Goal: Obtain resource: Obtain resource

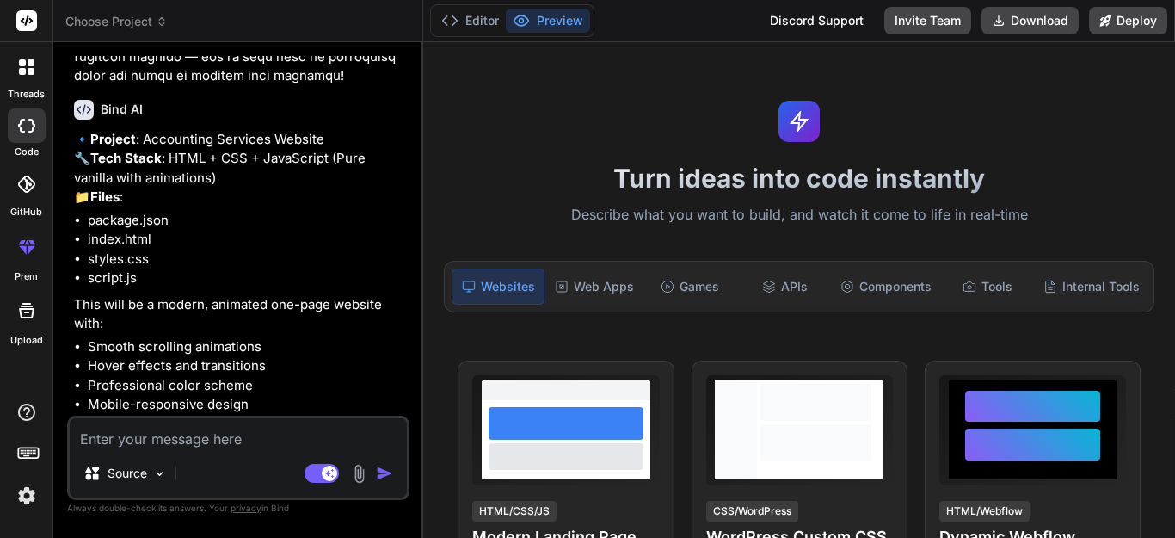
scroll to position [1231, 0]
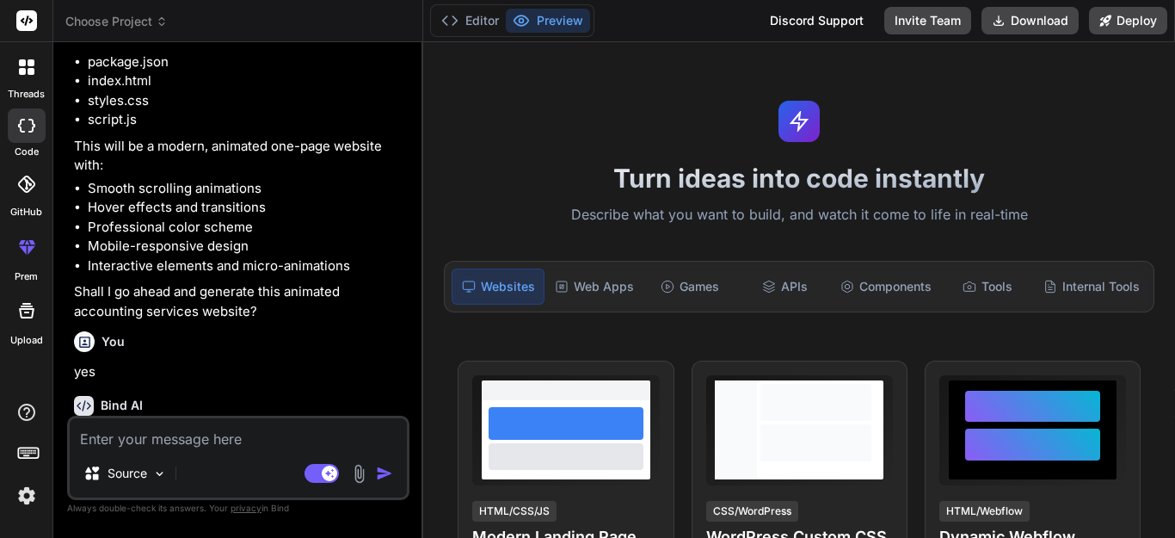
click at [224, 111] on li "styles.css" at bounding box center [247, 101] width 318 height 20
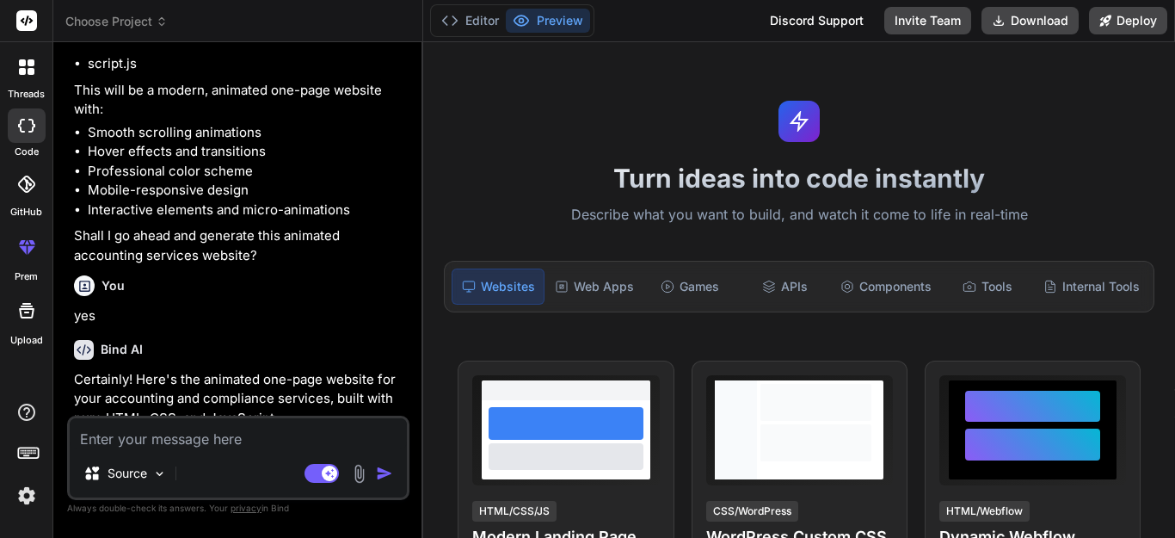
scroll to position [1317, 0]
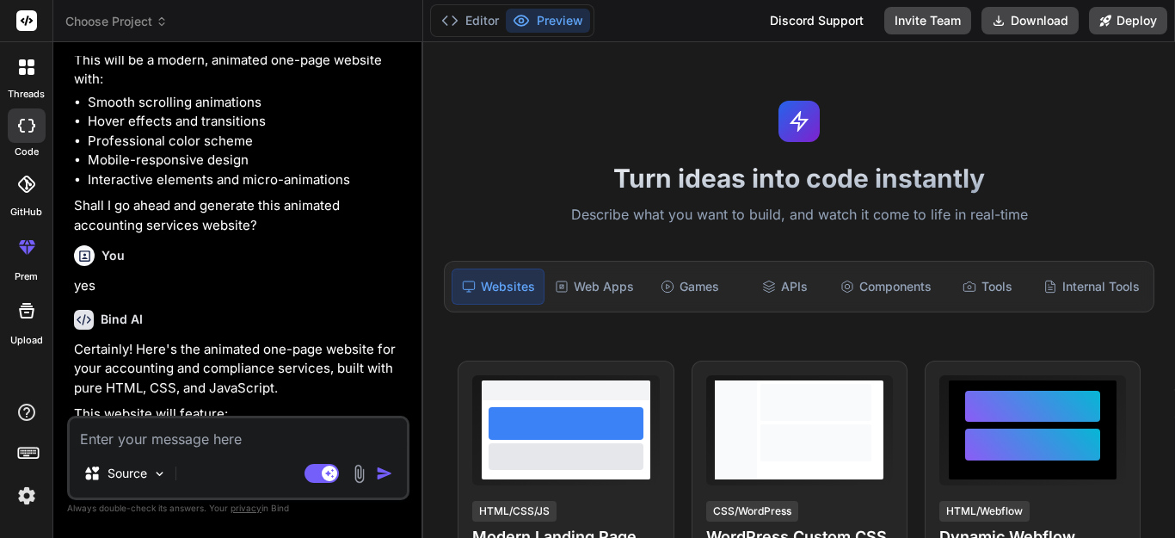
click at [239, 113] on li "Smooth scrolling animations" at bounding box center [247, 103] width 318 height 20
click at [255, 113] on li "Smooth scrolling animations" at bounding box center [247, 103] width 318 height 20
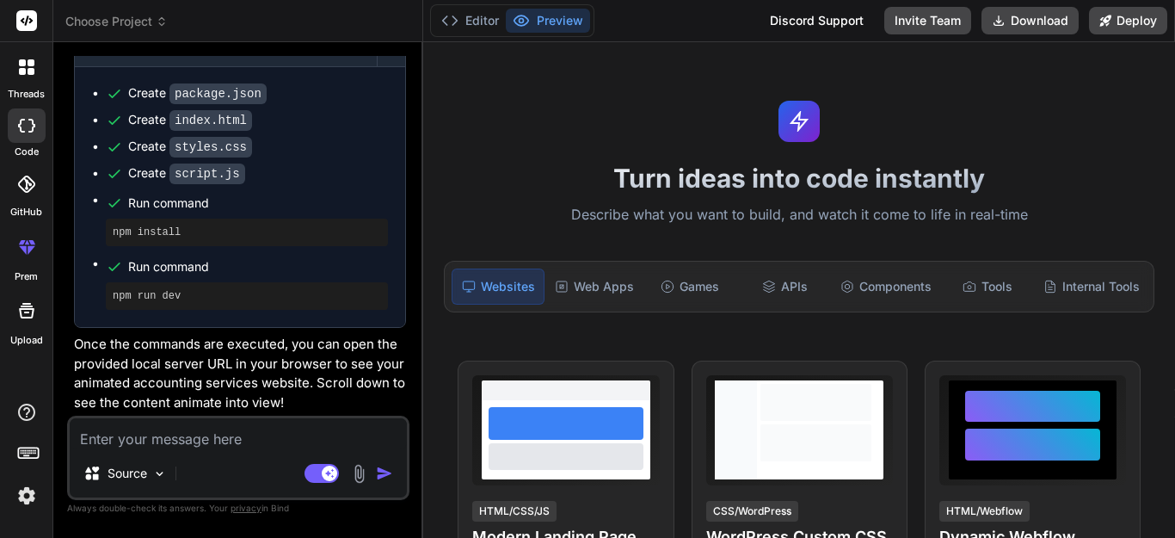
scroll to position [1872, 0]
drag, startPoint x: 552, startPoint y: 16, endPoint x: 535, endPoint y: 30, distance: 21.4
click at [551, 15] on button "Preview" at bounding box center [548, 21] width 84 height 24
click at [472, 27] on button "Editor" at bounding box center [470, 21] width 71 height 24
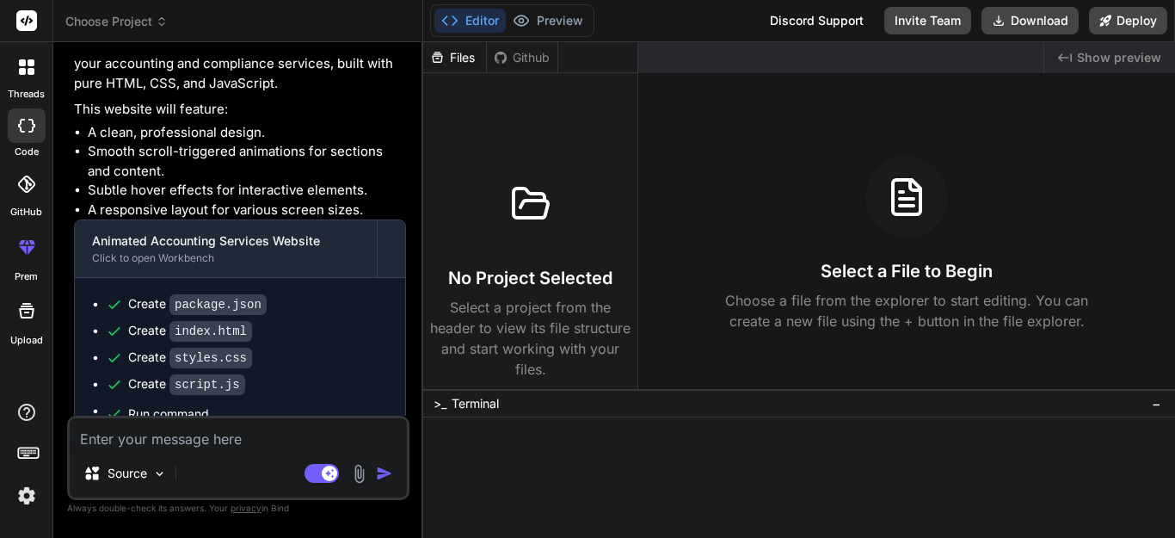
scroll to position [1614, 0]
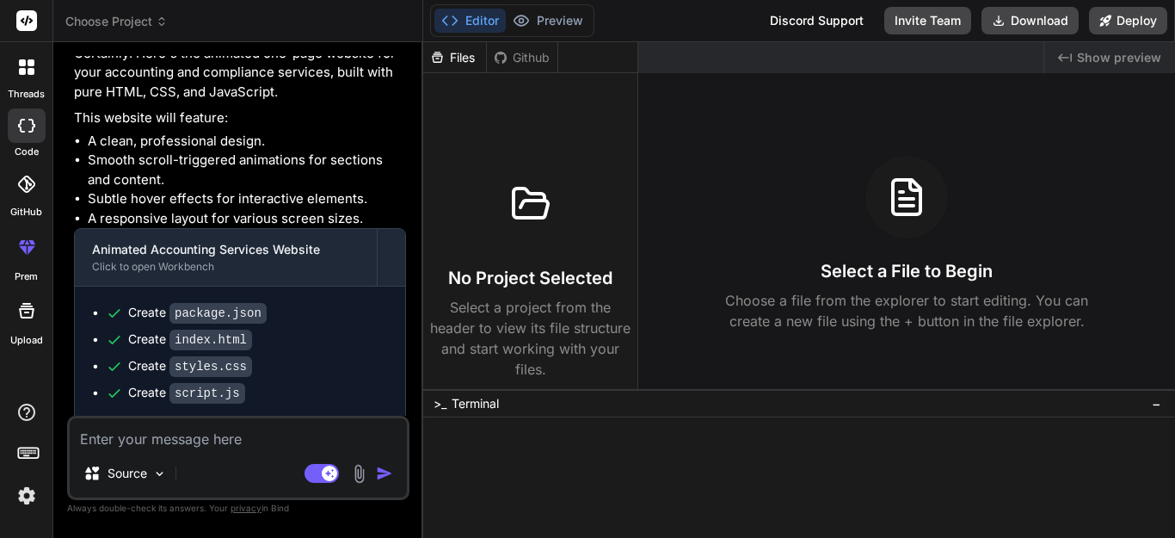
click at [231, 324] on code "package.json" at bounding box center [218, 313] width 97 height 21
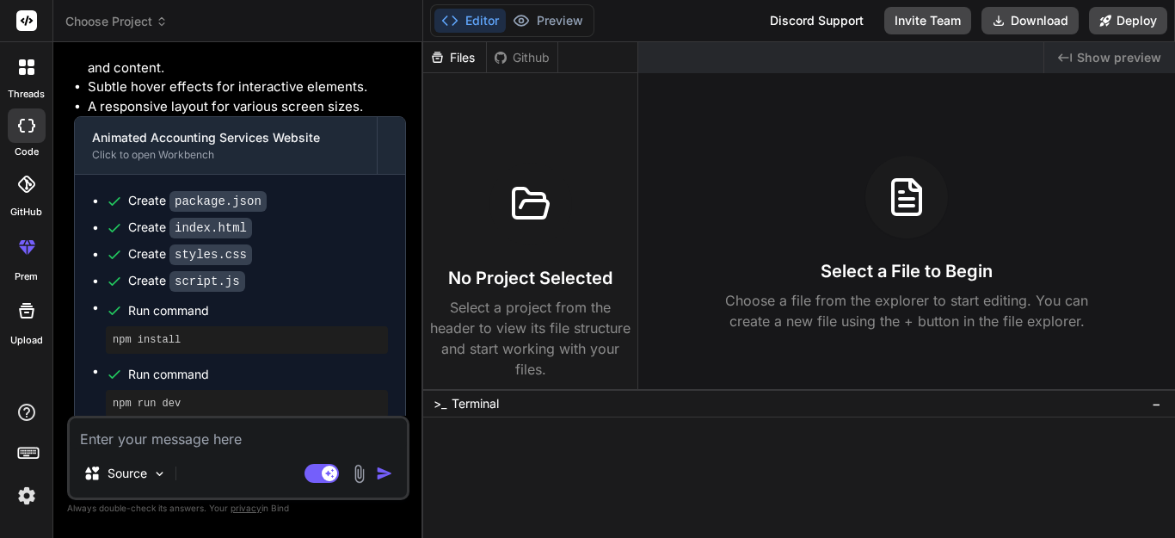
scroll to position [1872, 0]
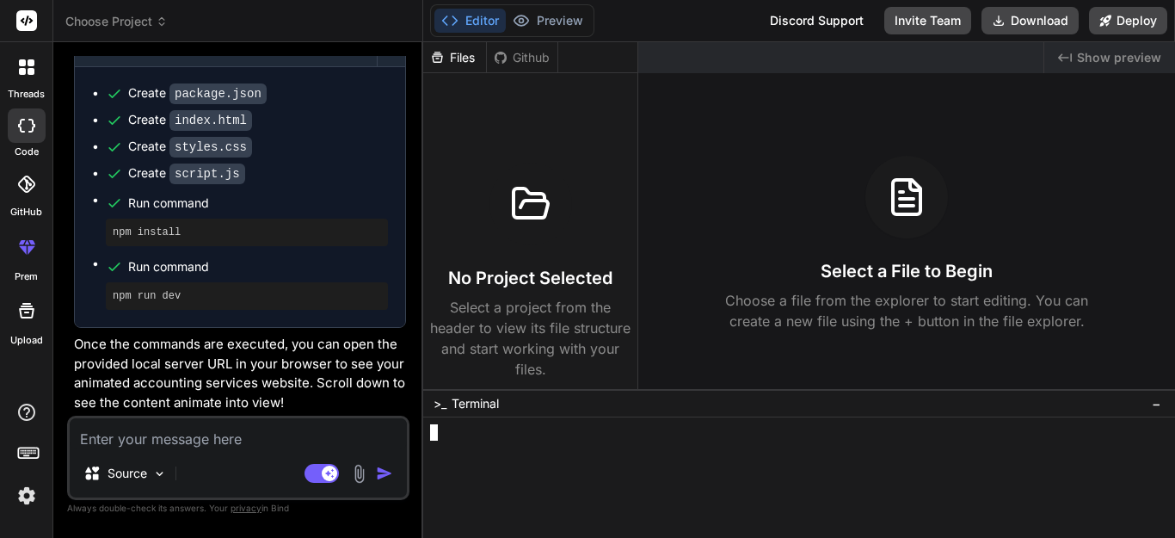
click at [450, 357] on div at bounding box center [639, 432] width 419 height 16
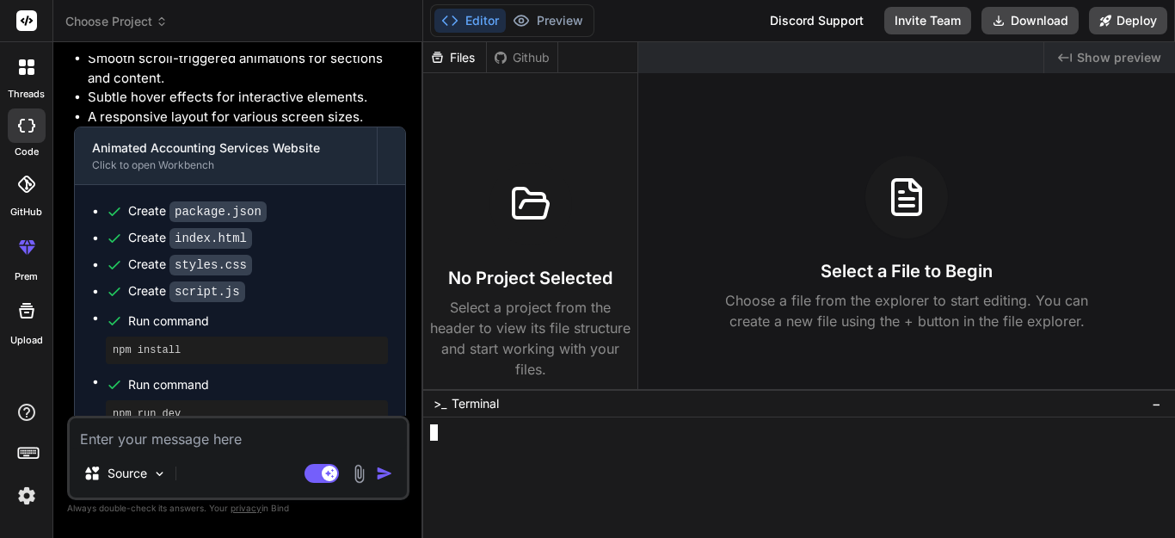
scroll to position [1700, 0]
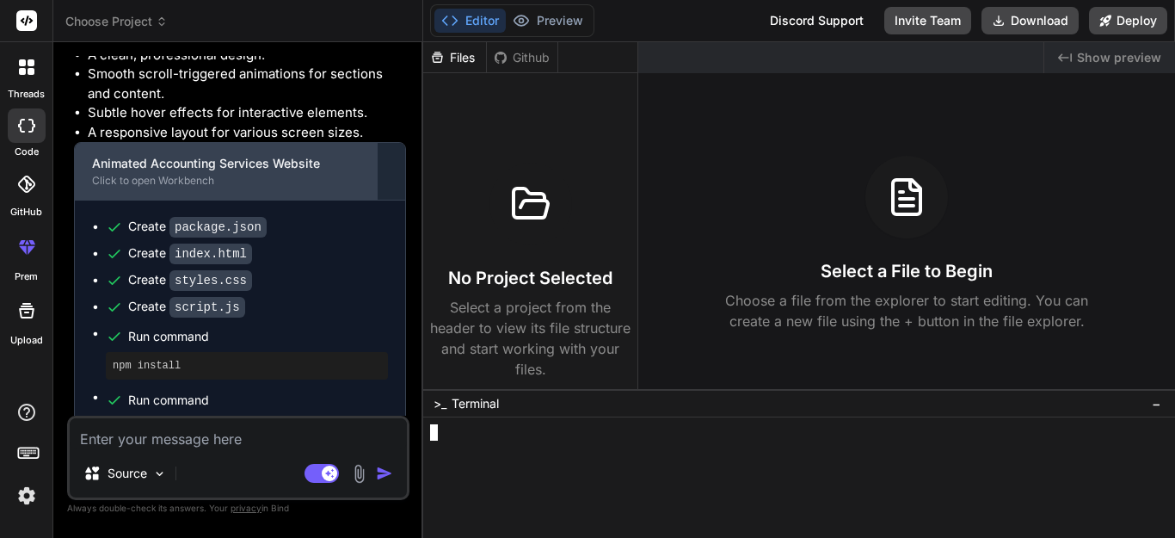
click at [186, 172] on div "Animated Accounting Services Website" at bounding box center [226, 163] width 268 height 17
drag, startPoint x: 264, startPoint y: 214, endPoint x: 211, endPoint y: 209, distance: 53.6
click at [211, 172] on div "Animated Accounting Services Website" at bounding box center [226, 163] width 268 height 17
click at [311, 172] on div "Animated Accounting Services Website" at bounding box center [226, 163] width 268 height 17
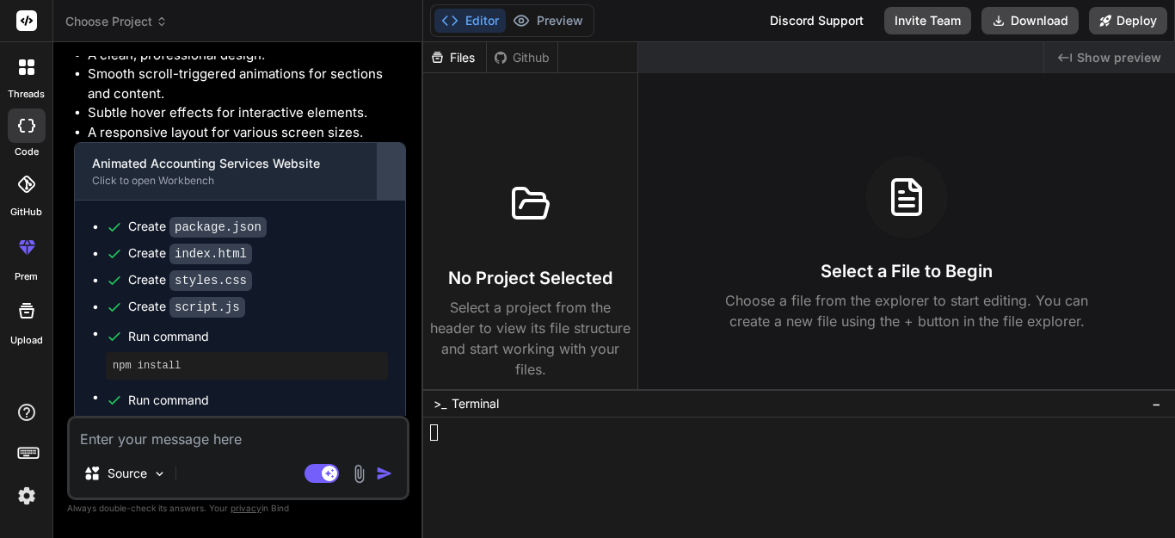
click at [391, 185] on div at bounding box center [392, 171] width 28 height 28
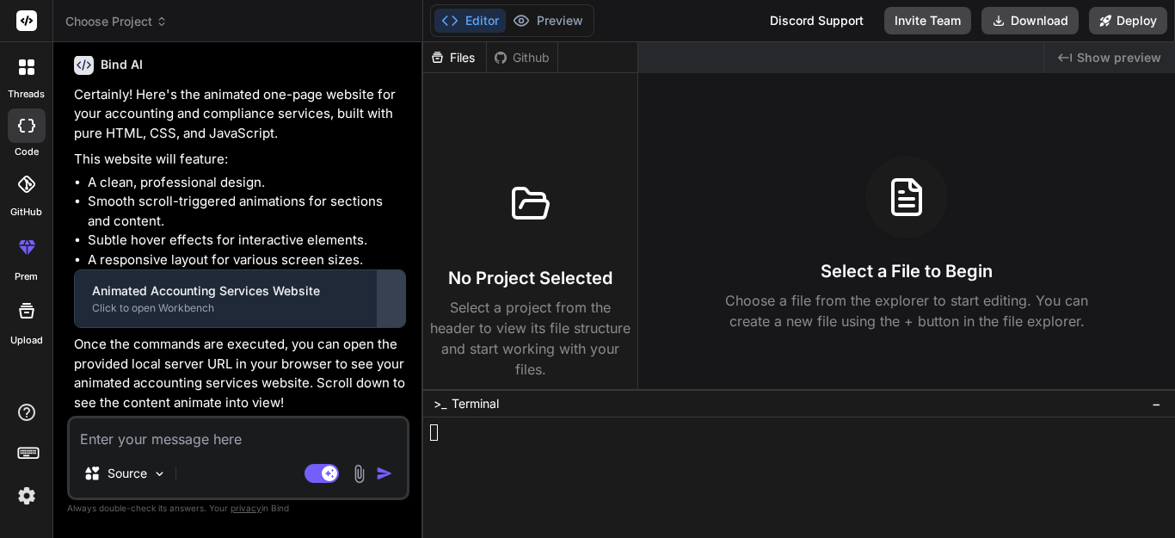
click at [379, 299] on div at bounding box center [392, 299] width 28 height 28
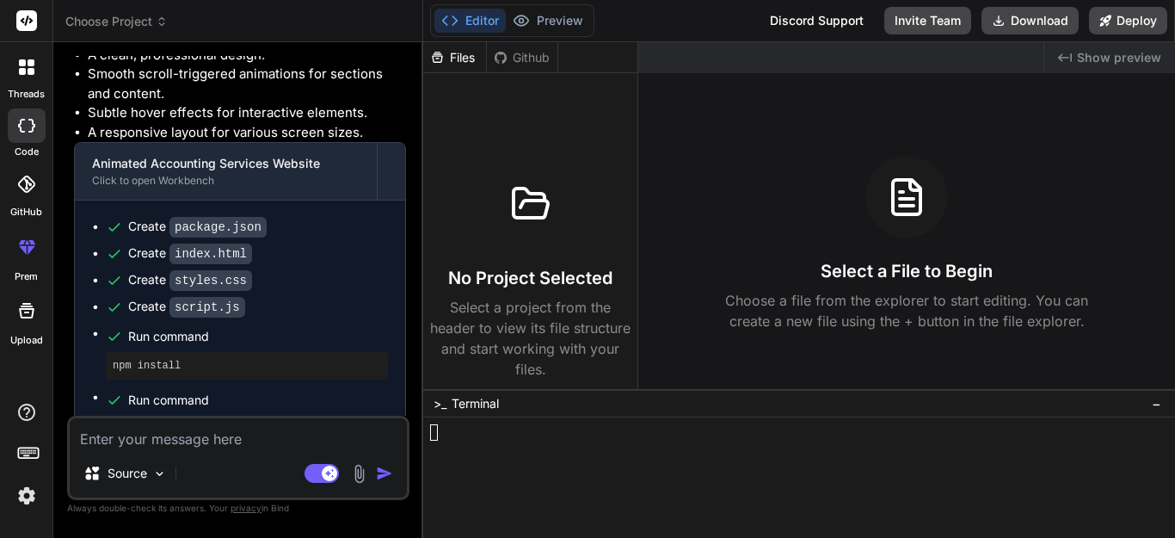
click at [463, 51] on div "Files" at bounding box center [454, 57] width 63 height 17
click at [511, 50] on div "Github" at bounding box center [522, 57] width 71 height 17
click at [657, 10] on button "Download" at bounding box center [1030, 21] width 97 height 28
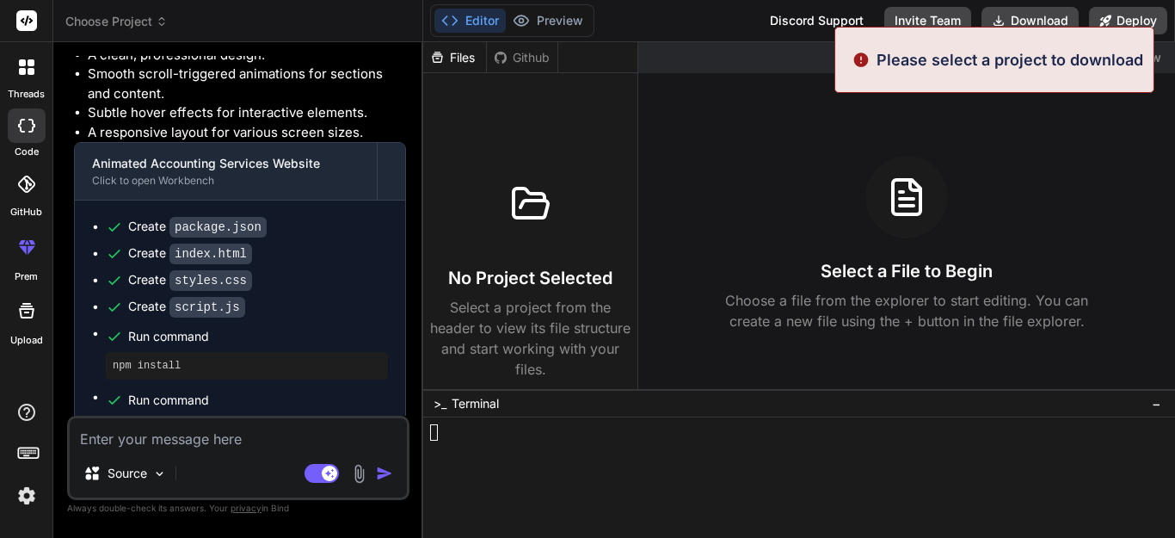
click at [657, 65] on p "Please select a project to download" at bounding box center [1010, 59] width 267 height 23
click at [657, 195] on div "Select a File to Begin Choose a file from the explorer to start editing. You ca…" at bounding box center [907, 244] width 537 height 176
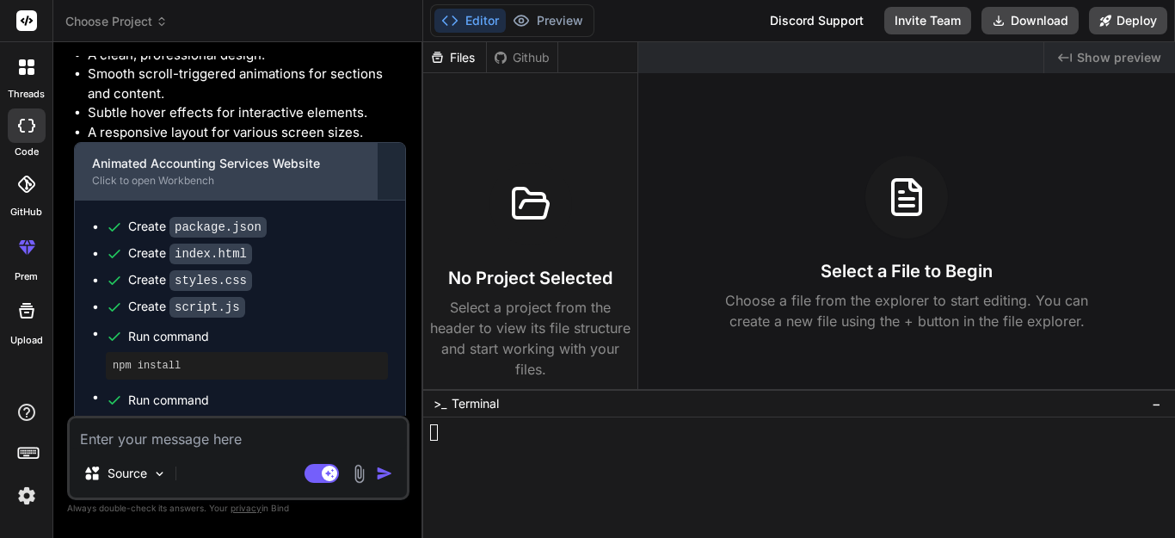
click at [234, 200] on div "Animated Accounting Services Website Click to open Workbench" at bounding box center [226, 171] width 302 height 57
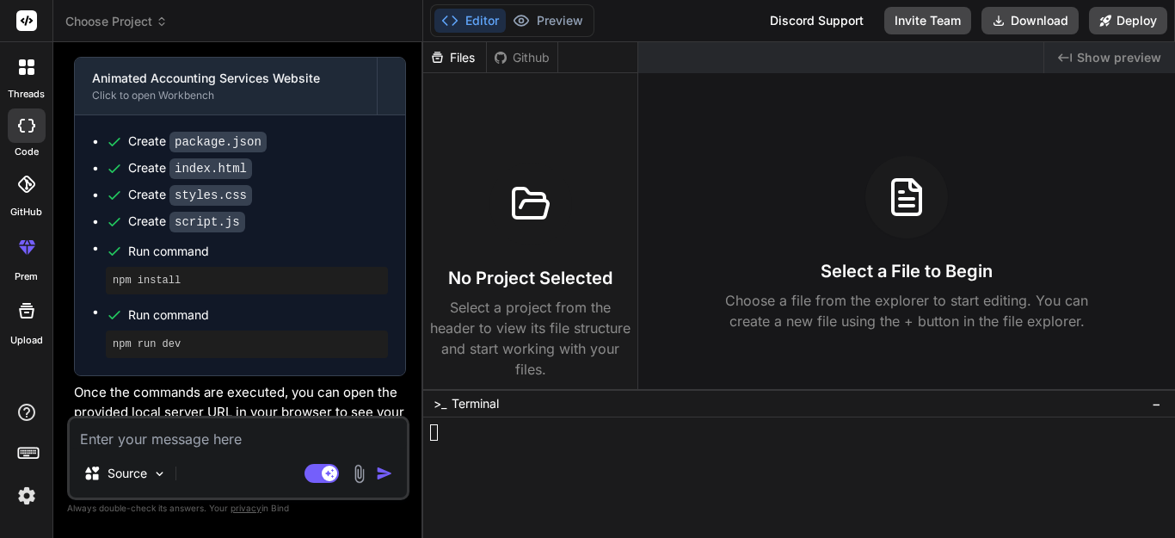
scroll to position [1872, 0]
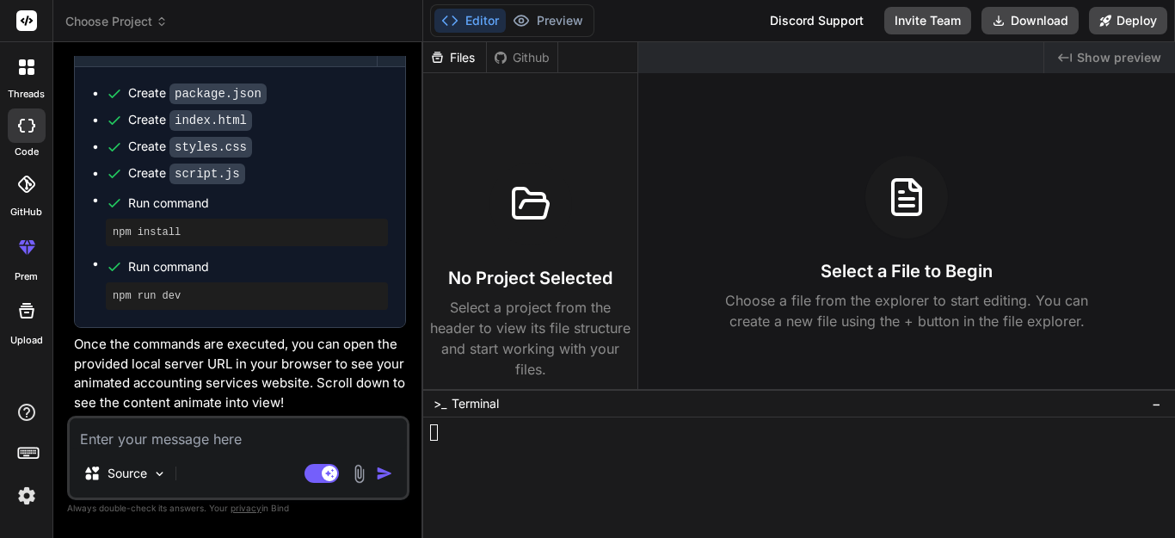
click at [24, 126] on icon at bounding box center [26, 126] width 17 height 14
click at [85, 26] on span "Choose Project" at bounding box center [116, 21] width 102 height 17
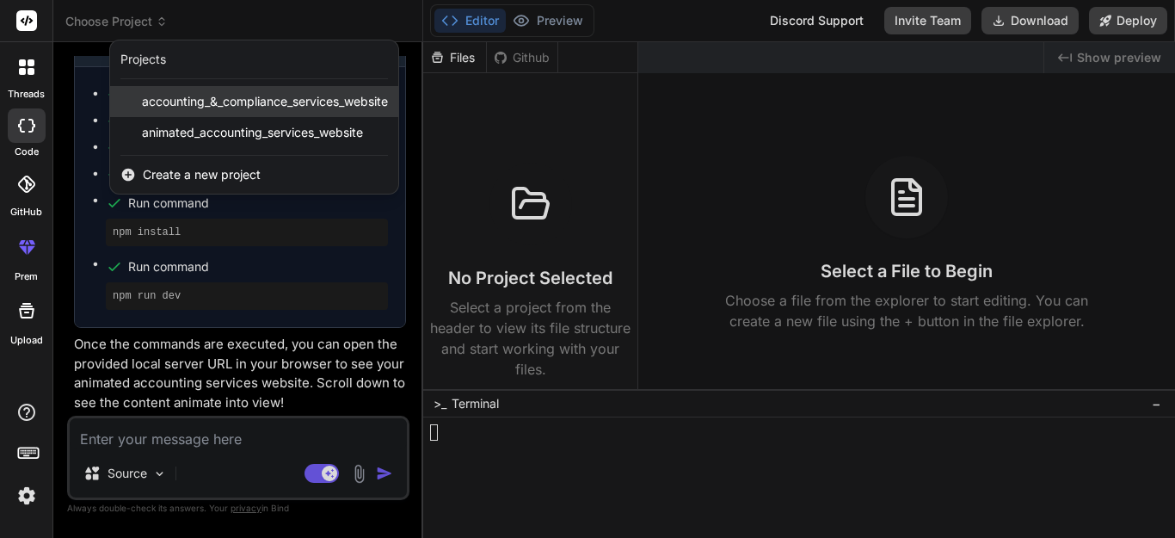
click at [218, 104] on span "accounting_&_compliance_services_website" at bounding box center [265, 101] width 246 height 17
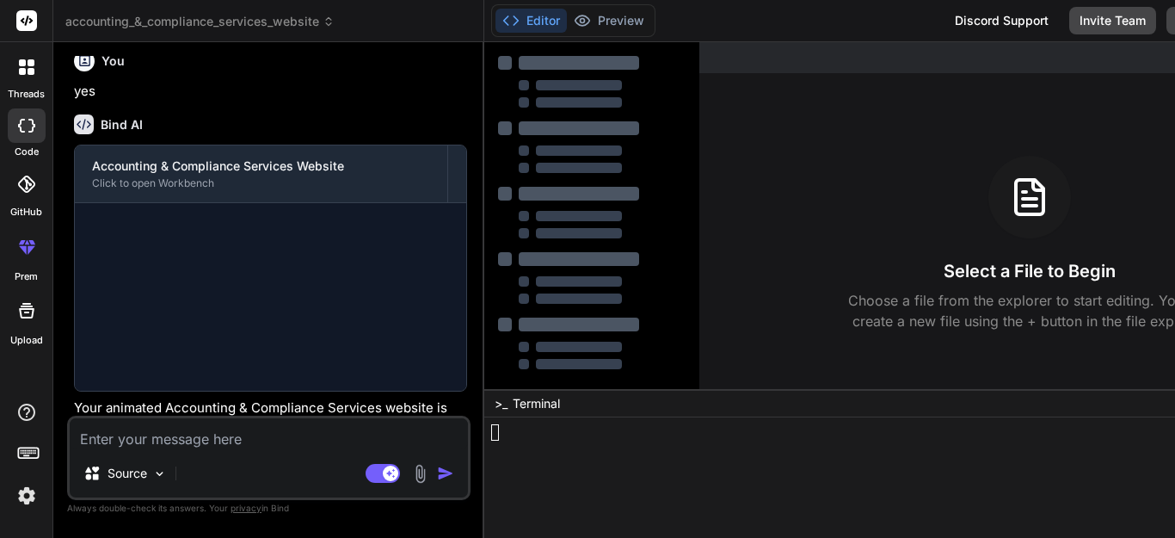
scroll to position [1809, 0]
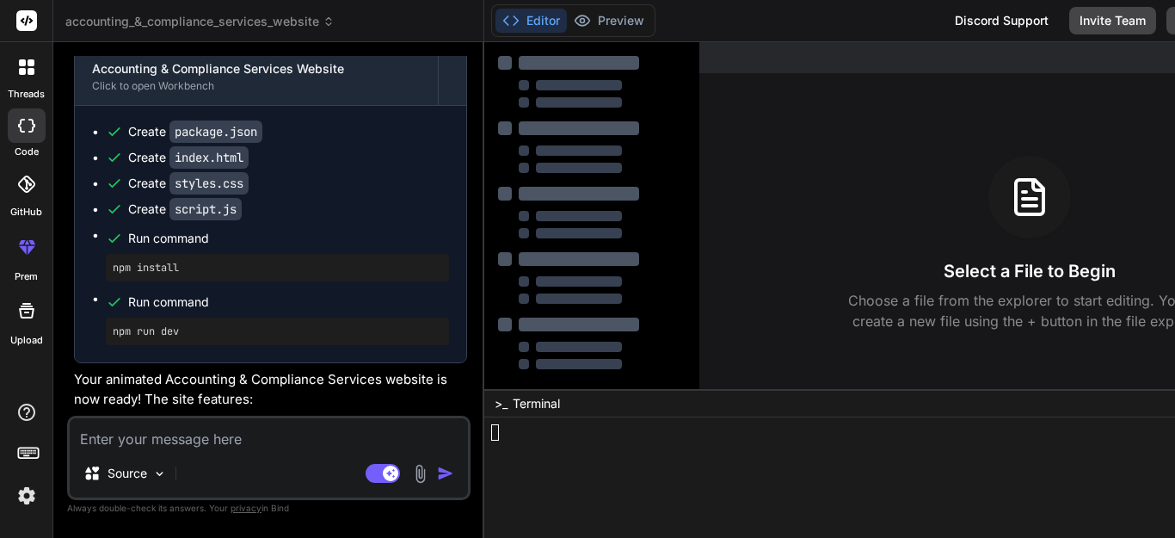
click at [569, 125] on div at bounding box center [579, 128] width 120 height 14
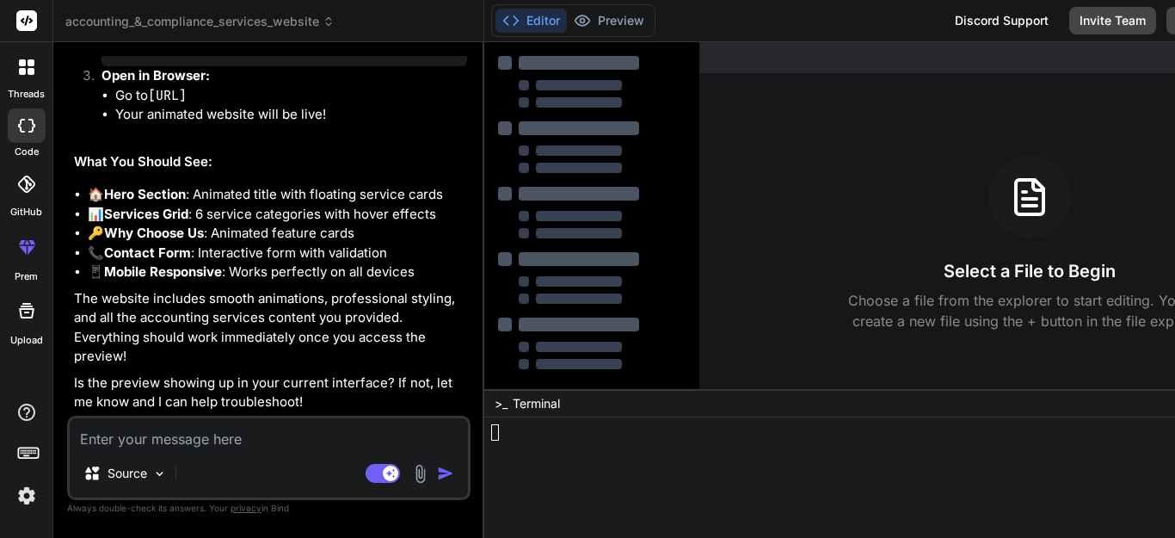
scroll to position [3613, 0]
click at [313, 22] on span "accounting_&_compliance_services_website" at bounding box center [199, 21] width 269 height 17
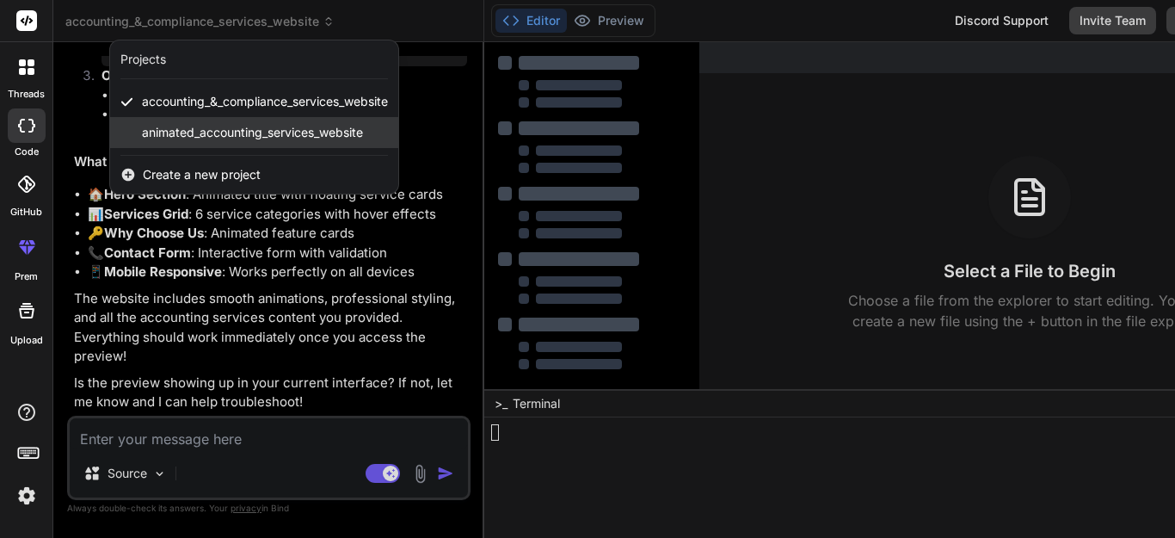
click at [255, 131] on span "animated_accounting_services_website" at bounding box center [252, 132] width 221 height 17
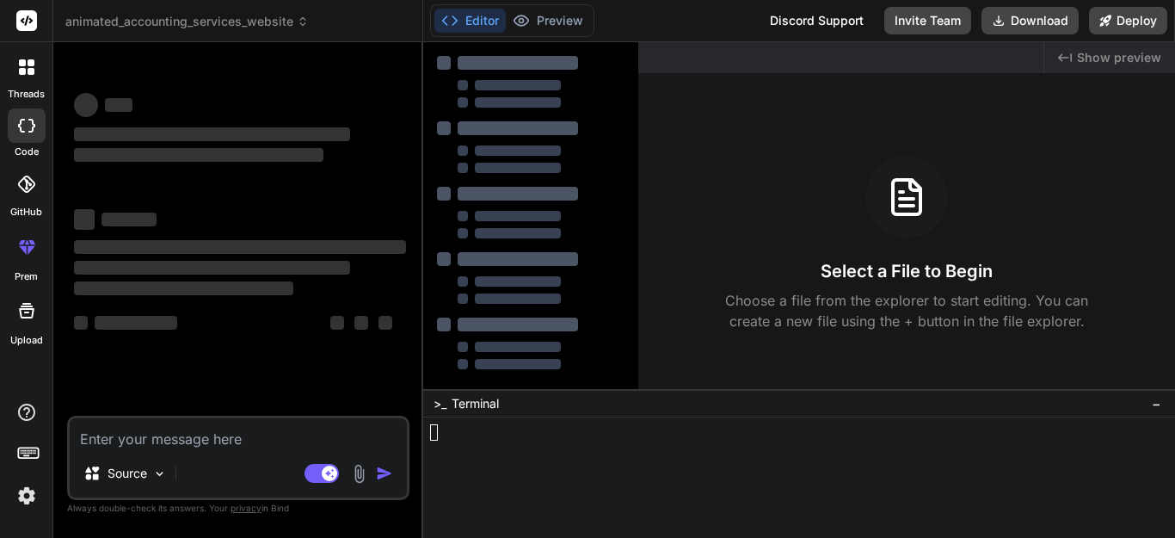
scroll to position [0, 0]
type textarea "x"
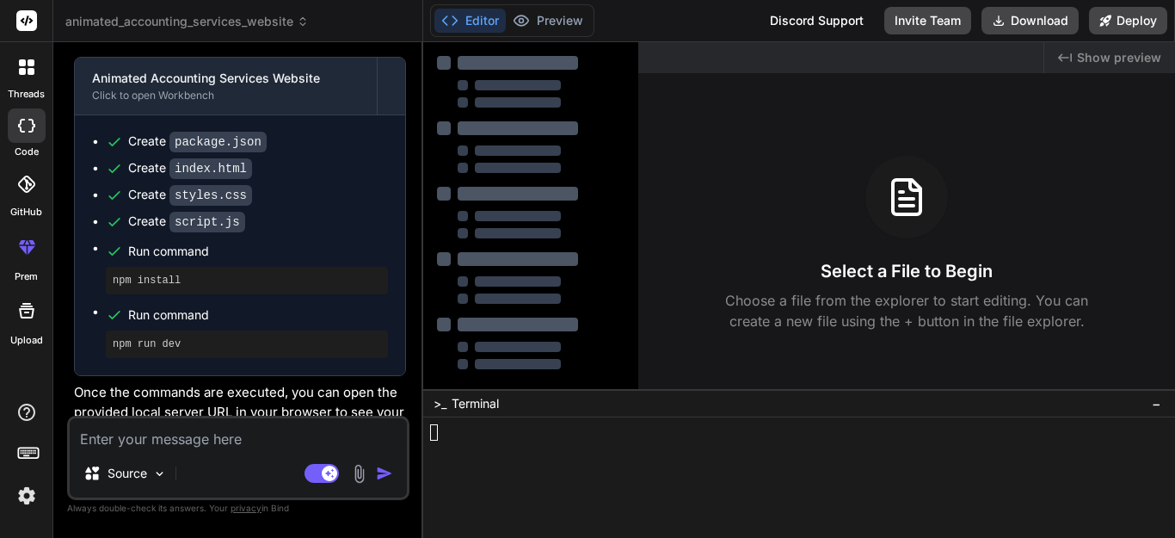
scroll to position [1872, 0]
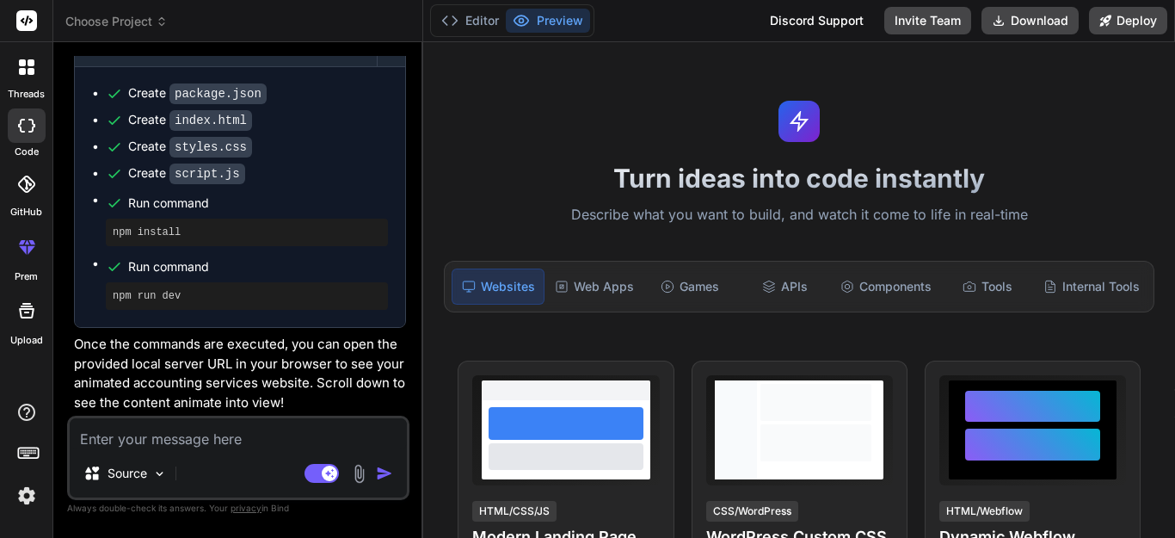
scroll to position [1872, 0]
click at [455, 14] on icon at bounding box center [449, 20] width 17 height 17
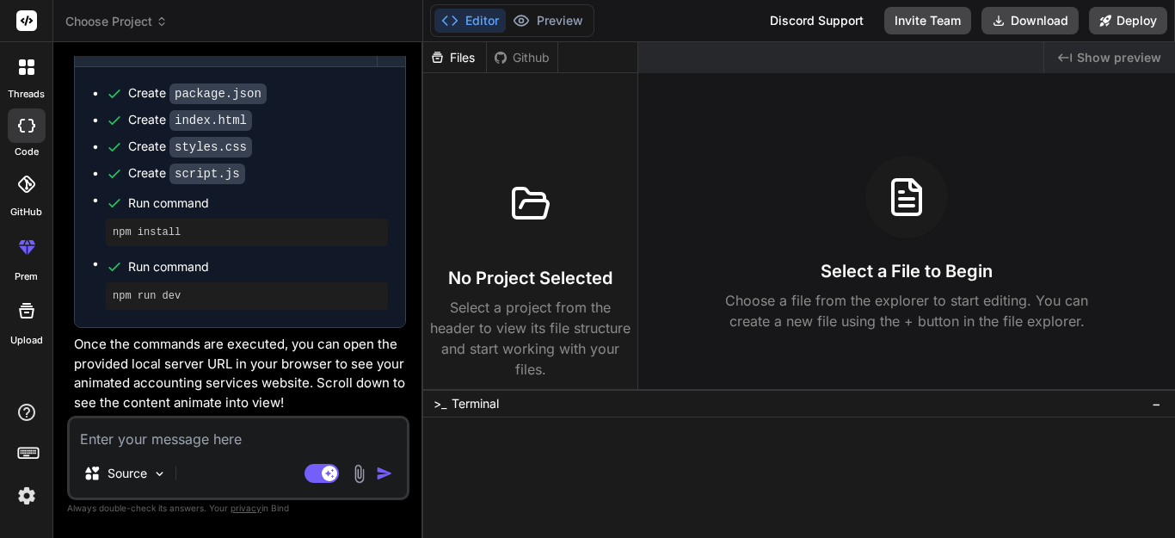
click at [597, 221] on div "No Project Selected Select a project from the header to view its file structure…" at bounding box center [530, 271] width 201 height 217
click at [528, 211] on icon at bounding box center [530, 203] width 41 height 41
click at [139, 21] on span "Choose Project" at bounding box center [116, 21] width 102 height 17
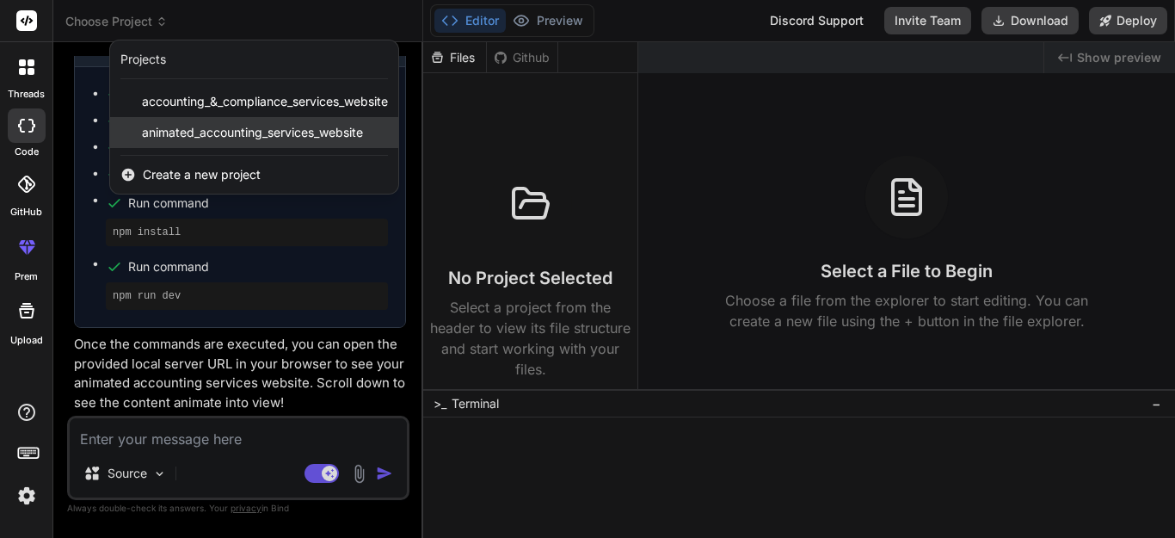
click at [205, 130] on span "animated_accounting_services_website" at bounding box center [252, 132] width 221 height 17
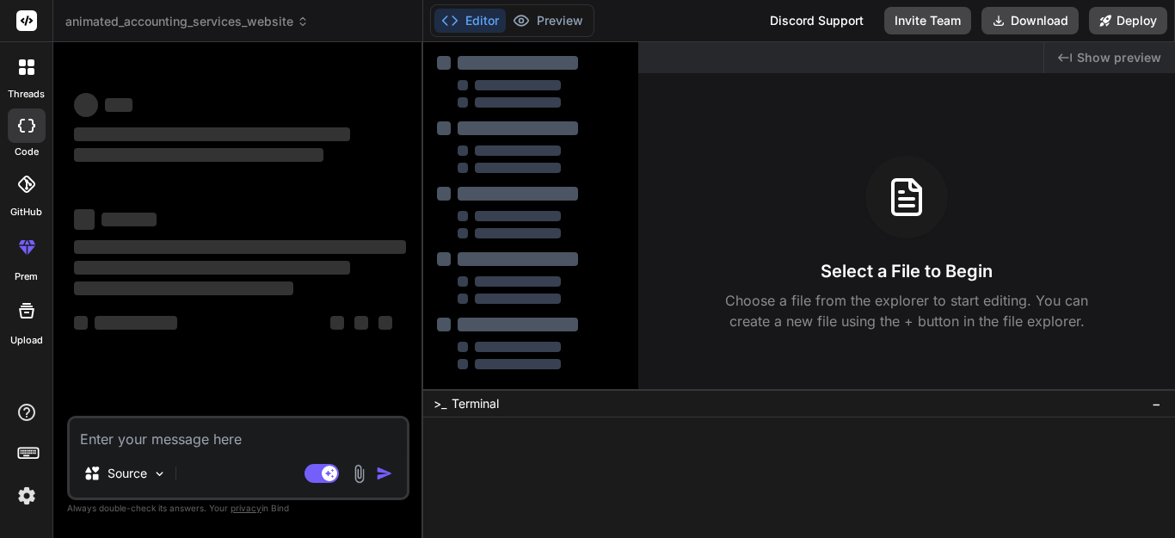
scroll to position [0, 0]
type textarea "x"
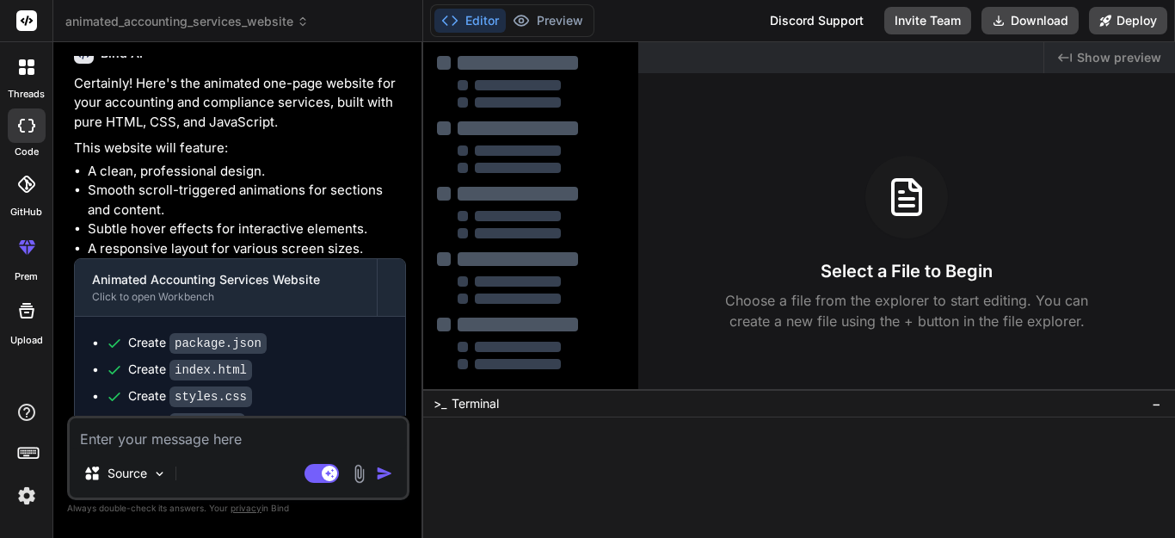
scroll to position [1872, 0]
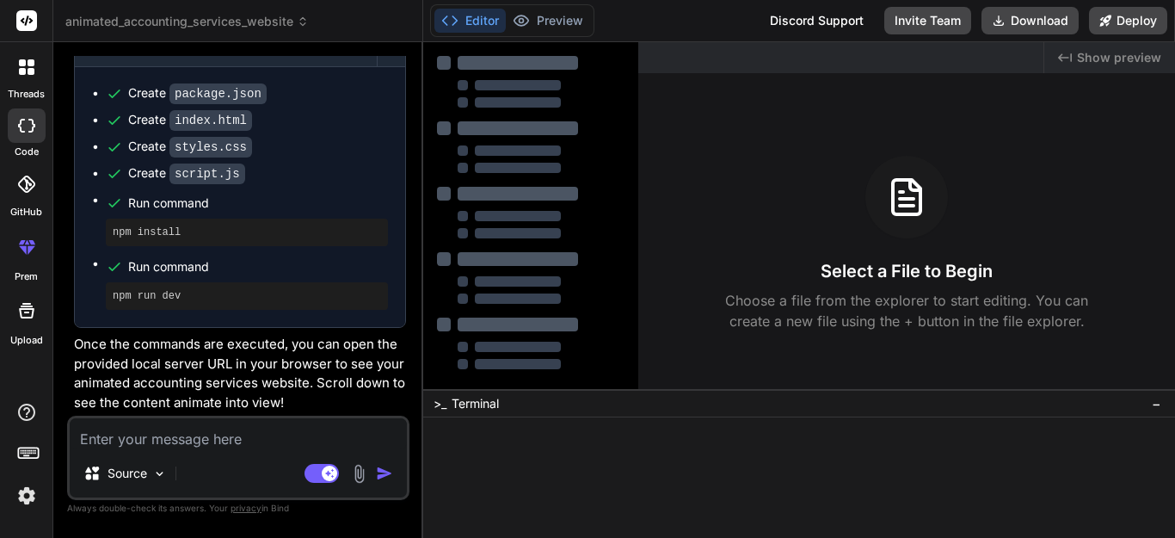
click at [282, 166] on div "Create script.js" at bounding box center [247, 173] width 282 height 18
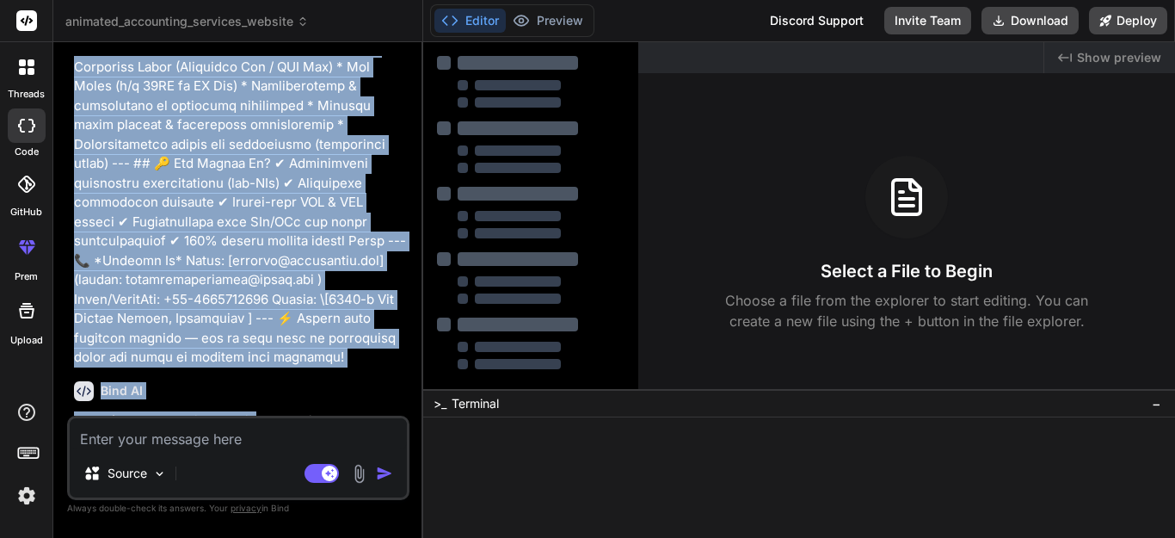
scroll to position [816, 0]
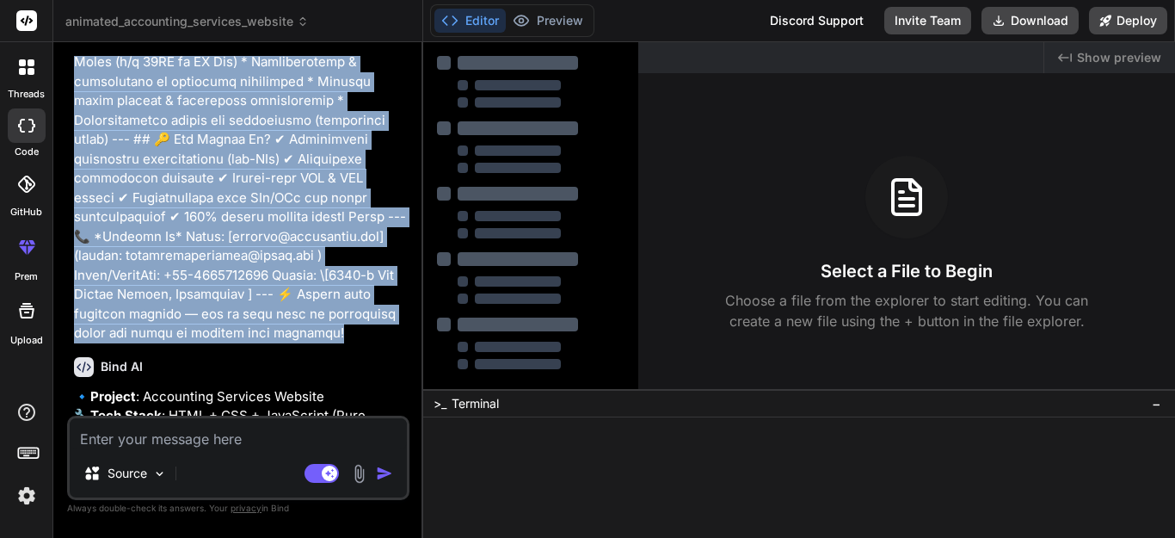
drag, startPoint x: 69, startPoint y: 96, endPoint x: 250, endPoint y: 331, distance: 296.9
click at [250, 331] on div "You Bind AI 🔹 Project : Accounting Services Website 🔧 Tech Stack : HTML + CSS +…" at bounding box center [238, 296] width 342 height 481
copy p "L ipsu do sitame c adipis elitsed do eiu tempo incid utlabo e dol magn aliquae …"
